Goal: Information Seeking & Learning: Learn about a topic

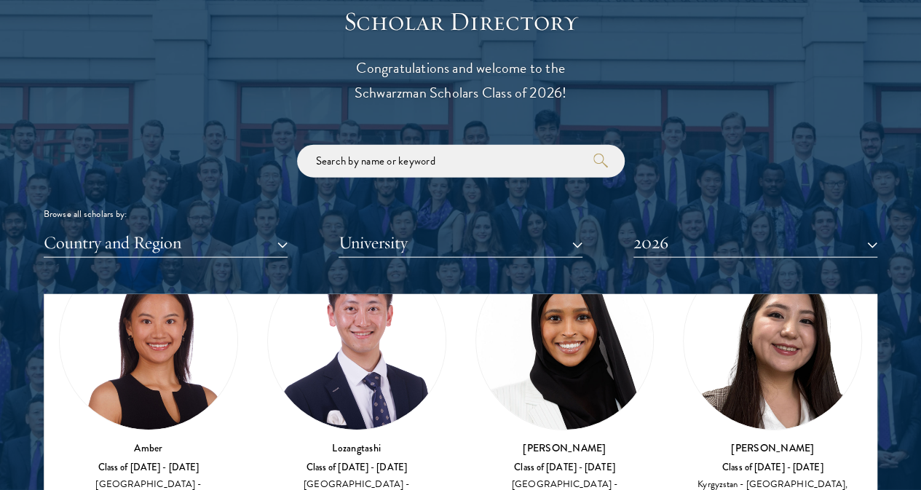
scroll to position [103, 0]
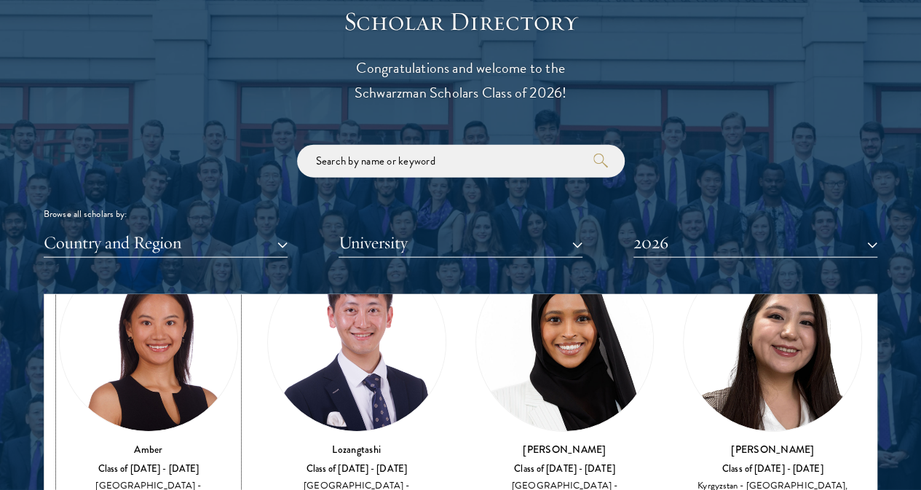
click at [183, 480] on div "[GEOGRAPHIC_DATA] - [GEOGRAPHIC_DATA]" at bounding box center [148, 492] width 179 height 25
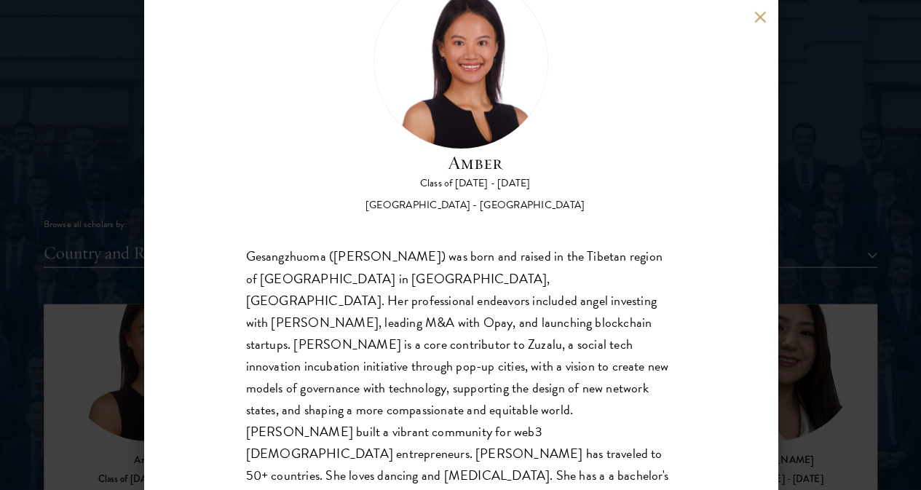
scroll to position [1595, 0]
click at [790, 247] on div "Amber Class of [DATE] - [DATE] [GEOGRAPHIC_DATA] - [GEOGRAPHIC_DATA] Gesangzhuo…" at bounding box center [460, 245] width 921 height 490
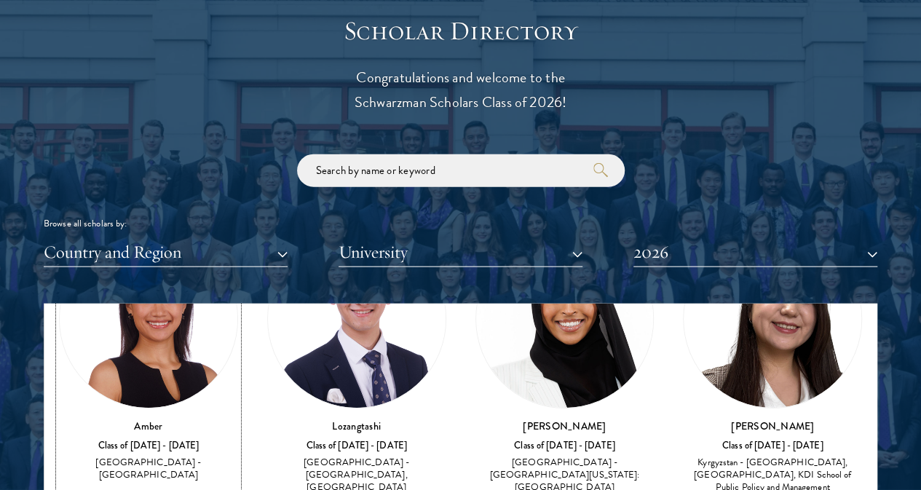
scroll to position [136, 0]
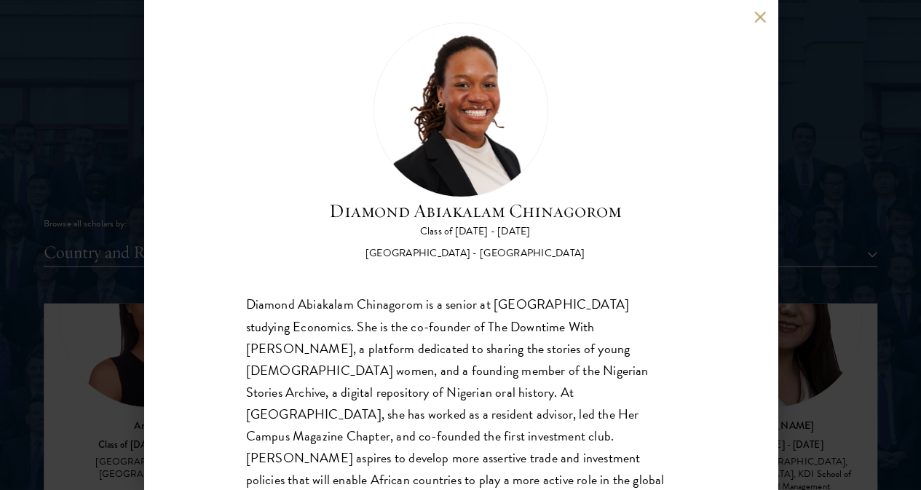
scroll to position [21, 0]
click at [763, 13] on button at bounding box center [760, 17] width 12 height 12
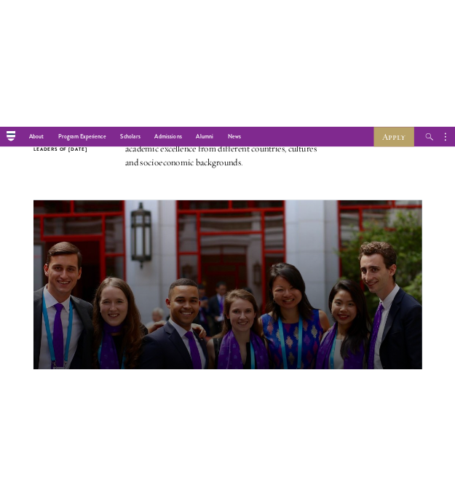
scroll to position [509, 0]
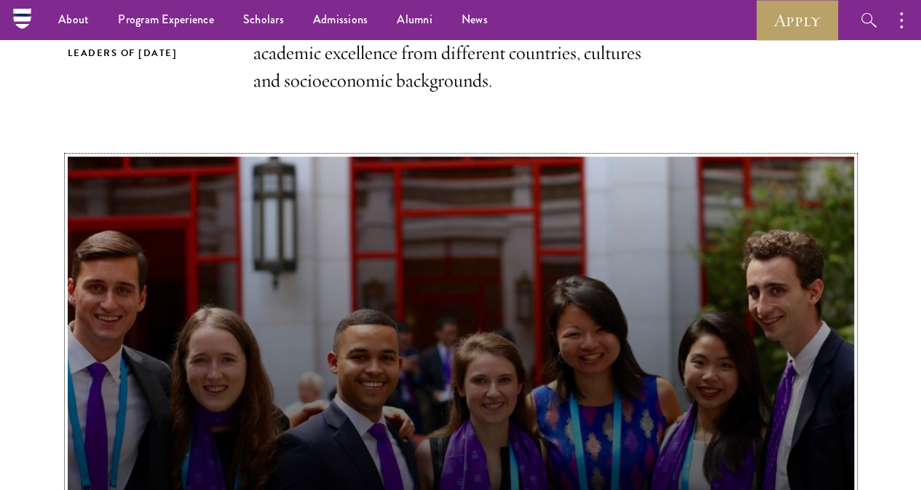
click at [410, 261] on button "Schwarzman Scholars Program Takeaways" at bounding box center [461, 377] width 786 height 442
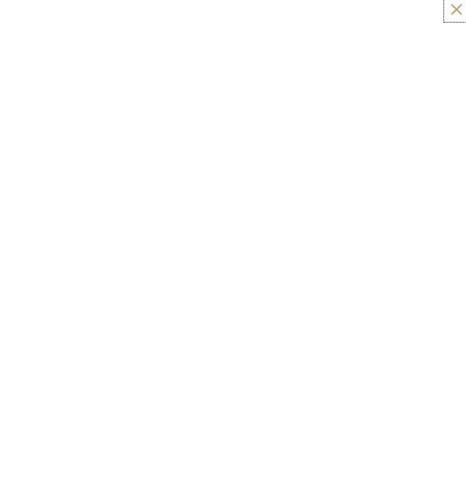
click at [460, 12] on button at bounding box center [456, 9] width 19 height 19
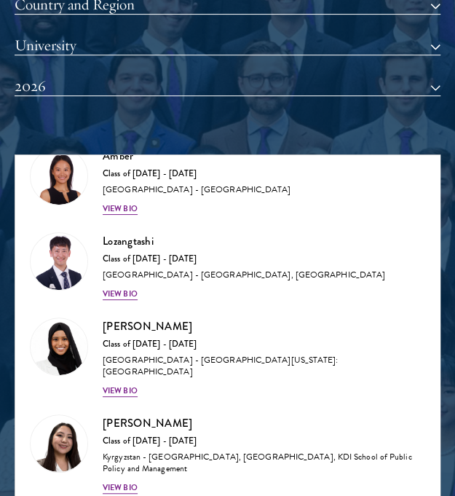
scroll to position [1488, 0]
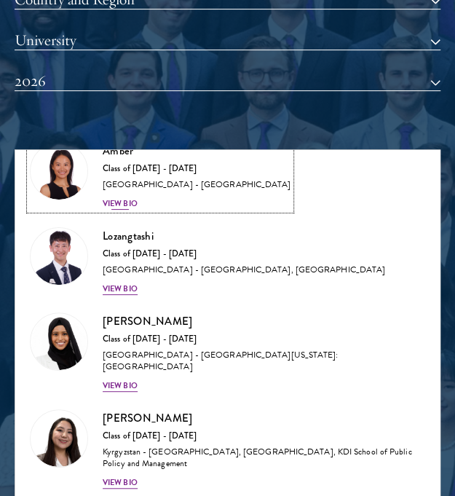
click at [130, 199] on div "View Bio" at bounding box center [120, 204] width 35 height 12
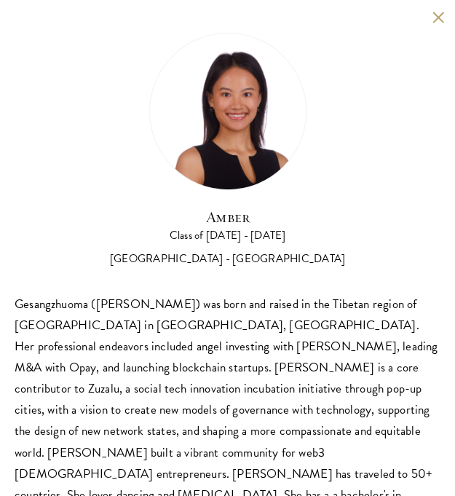
click at [435, 17] on div "Amber Class of [DATE] - [DATE] [GEOGRAPHIC_DATA] - [GEOGRAPHIC_DATA] Gesangzhuo…" at bounding box center [227, 290] width 455 height 580
click at [432, 21] on button at bounding box center [438, 17] width 12 height 12
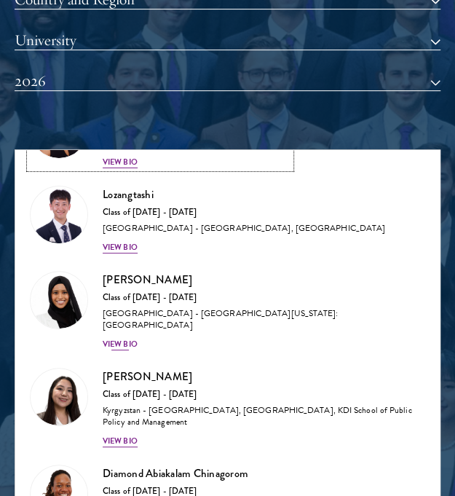
scroll to position [101, 0]
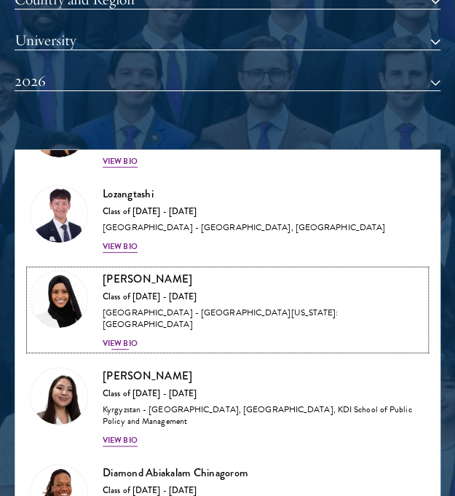
click at [125, 338] on div "View Bio" at bounding box center [120, 344] width 35 height 12
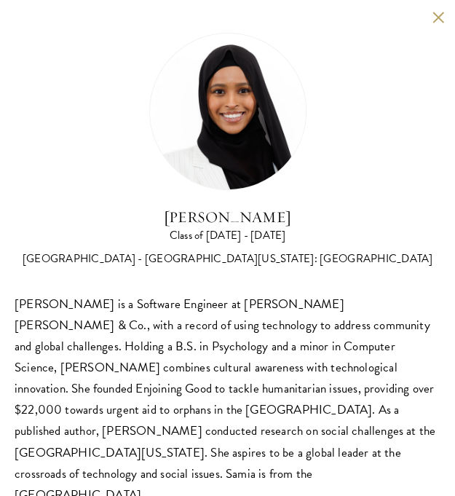
click at [433, 11] on button at bounding box center [438, 17] width 12 height 12
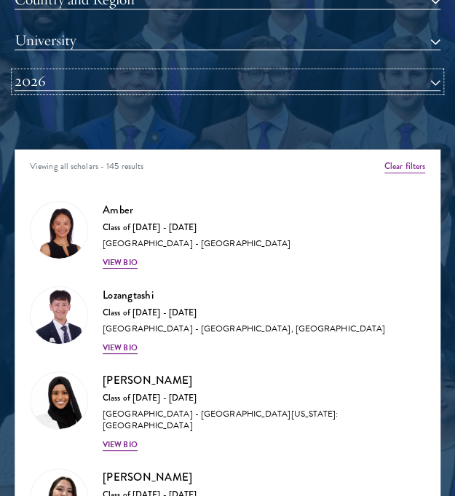
click at [89, 76] on button "2026" at bounding box center [228, 81] width 426 height 19
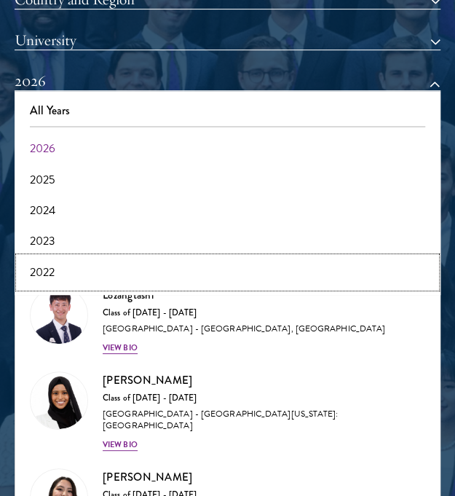
click at [41, 264] on button "2022" at bounding box center [227, 272] width 417 height 31
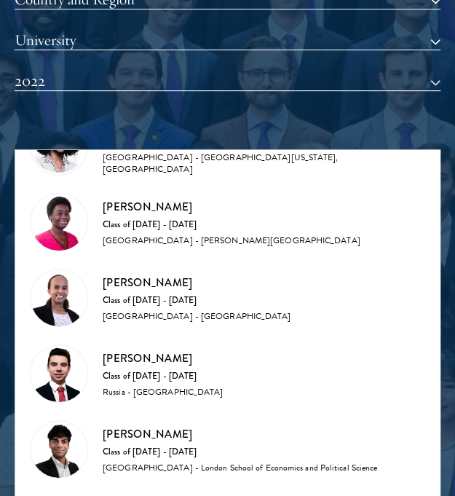
scroll to position [130, 0]
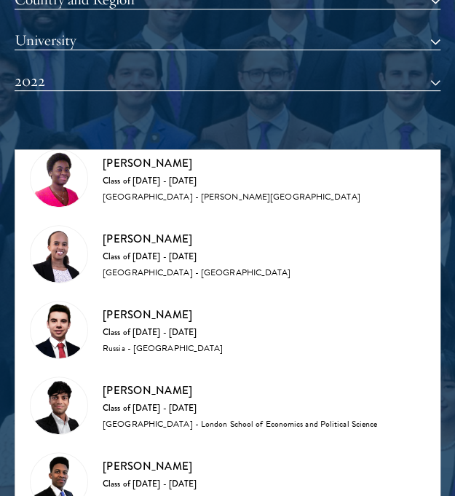
click at [67, 330] on img at bounding box center [59, 329] width 57 height 57
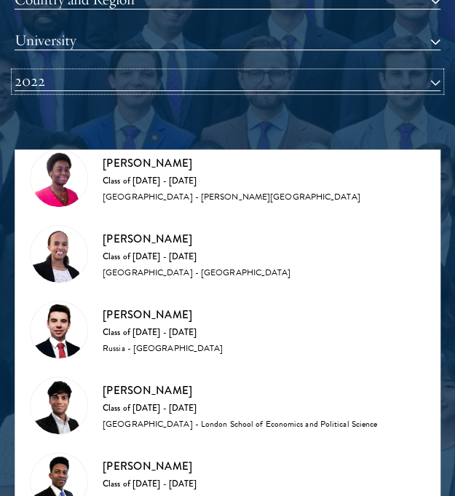
click at [143, 76] on button "2022" at bounding box center [228, 81] width 426 height 19
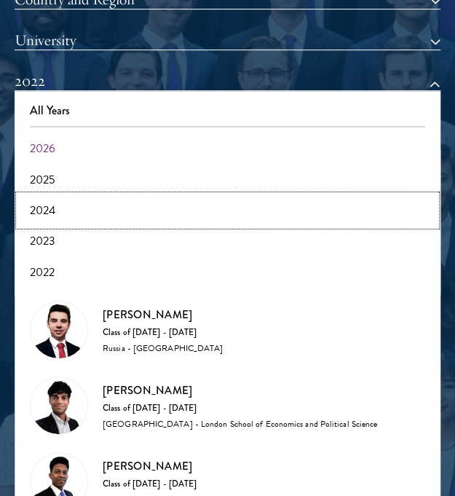
click at [90, 212] on button "2024" at bounding box center [227, 210] width 417 height 31
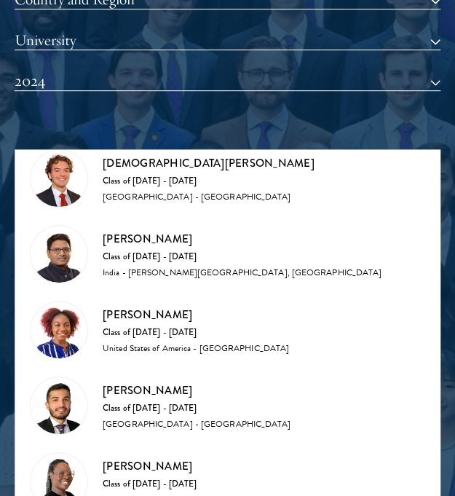
click at [60, 329] on img at bounding box center [59, 329] width 57 height 57
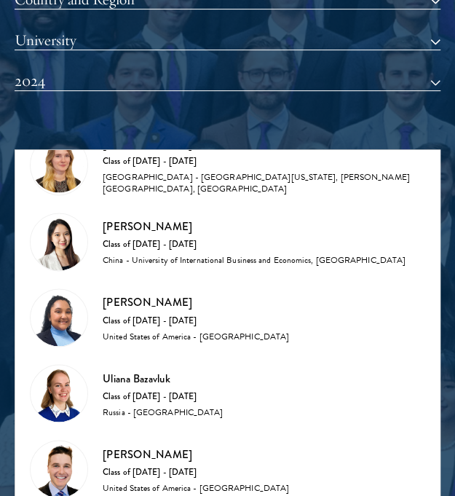
scroll to position [524, 0]
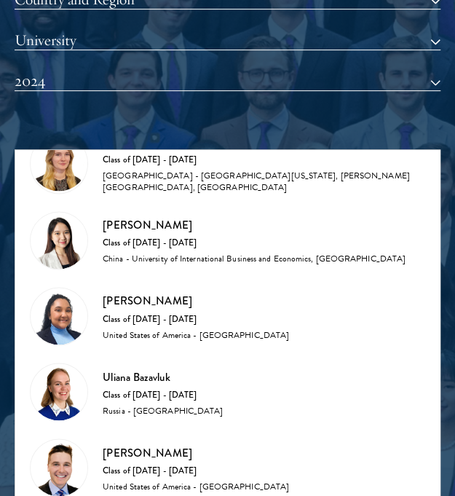
click at [141, 90] on div "Country and Region All Countries and Regions [GEOGRAPHIC_DATA] [GEOGRAPHIC_DATA…" at bounding box center [228, 52] width 426 height 122
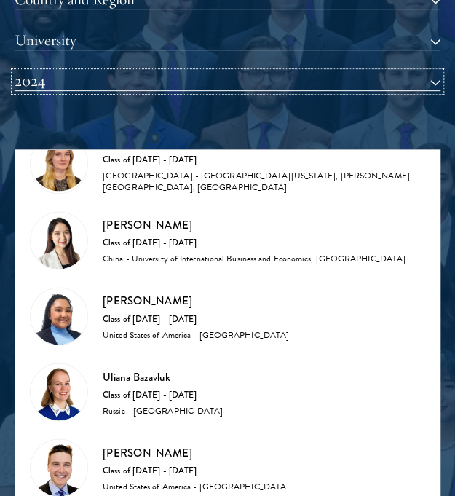
click at [140, 90] on button "2024" at bounding box center [228, 81] width 426 height 19
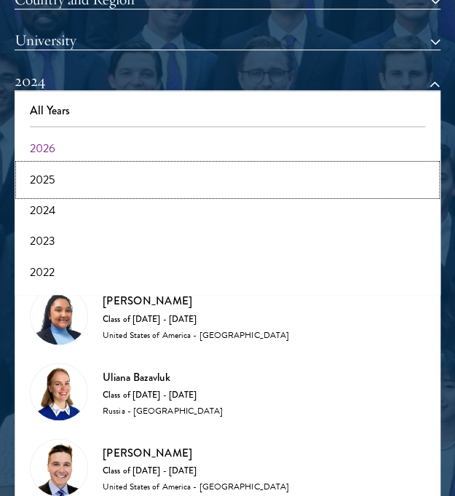
click at [106, 177] on button "2025" at bounding box center [227, 179] width 417 height 31
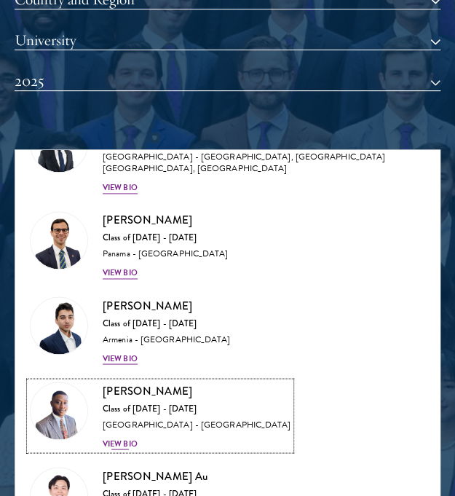
click at [86, 394] on div at bounding box center [59, 410] width 58 height 58
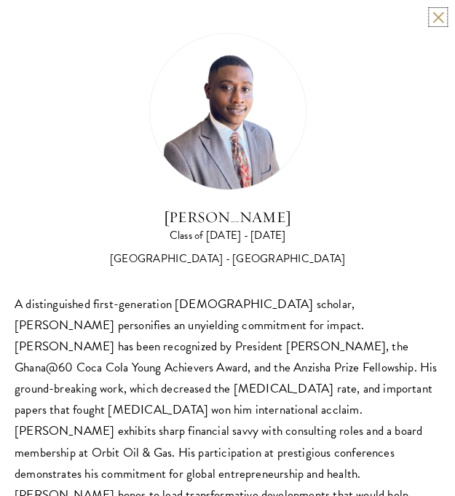
click at [432, 20] on button at bounding box center [438, 17] width 12 height 12
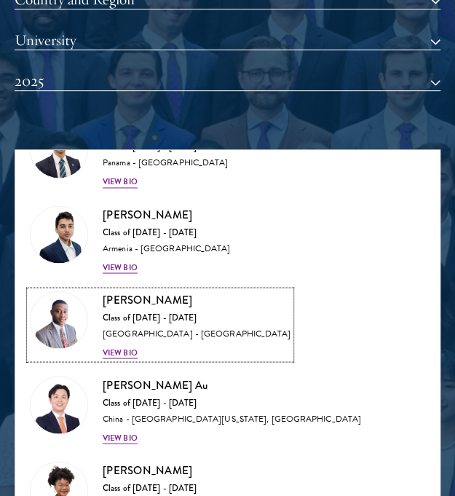
scroll to position [616, 0]
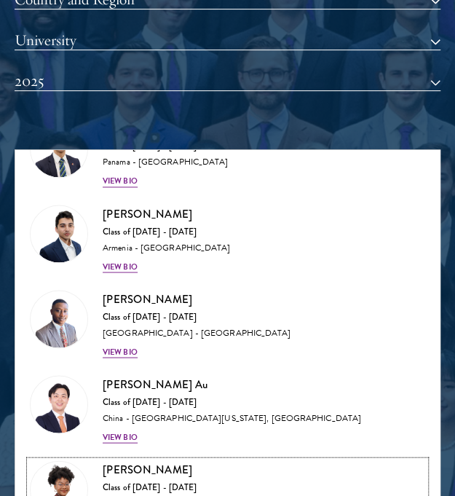
click at [116, 460] on h3 "[PERSON_NAME]" at bounding box center [264, 469] width 322 height 18
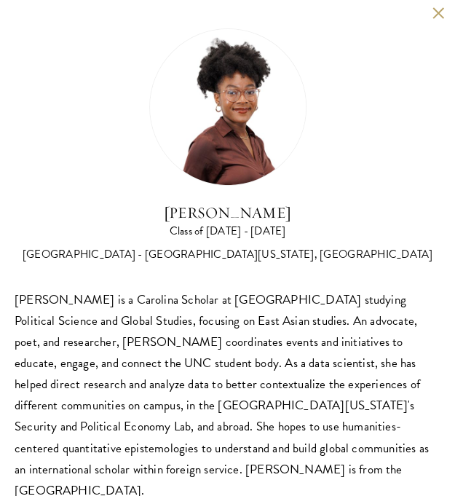
scroll to position [5, 0]
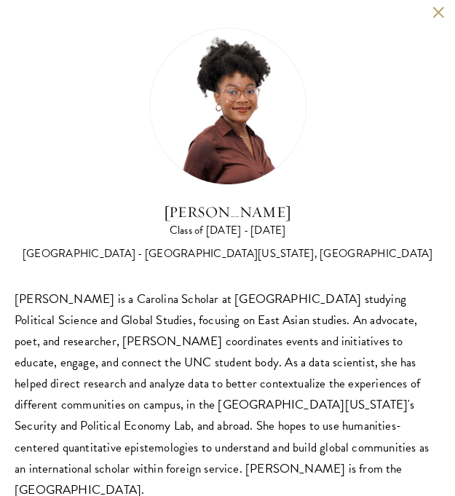
click at [434, 18] on div "[PERSON_NAME] Class of [DATE] - [DATE] [GEOGRAPHIC_DATA] - [GEOGRAPHIC_DATA][US…" at bounding box center [227, 264] width 455 height 538
click at [432, 15] on button at bounding box center [438, 12] width 12 height 12
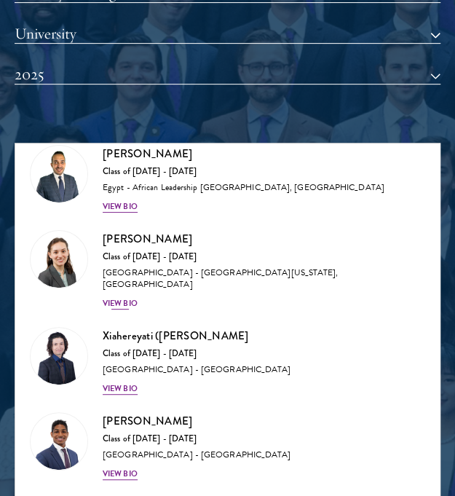
scroll to position [51, 0]
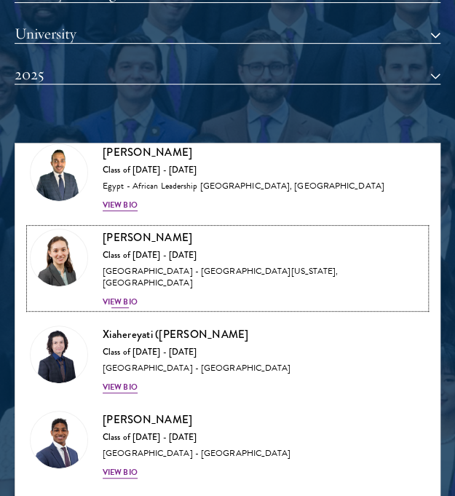
click at [120, 238] on h3 "[PERSON_NAME]" at bounding box center [264, 238] width 322 height 18
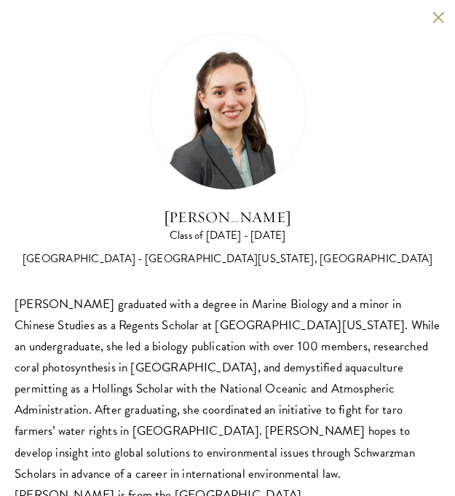
click at [432, 20] on button at bounding box center [438, 17] width 12 height 12
